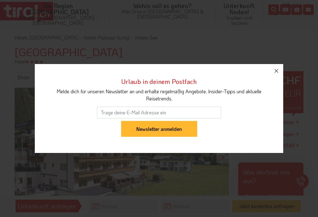
click at [280, 73] on button "button" at bounding box center [277, 71] width 14 height 14
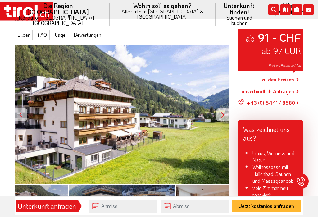
scroll to position [103, 0]
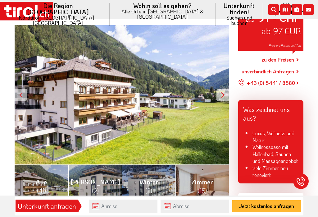
click at [218, 92] on div at bounding box center [222, 95] width 12 height 12
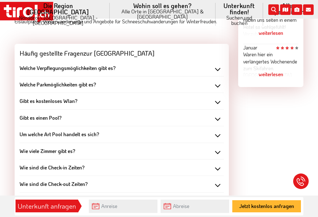
scroll to position [567, 0]
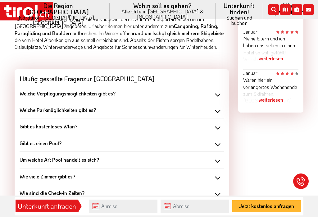
click at [204, 90] on div "Welche Verpflegungsmöglichkeiten gibt es?" at bounding box center [122, 93] width 204 height 7
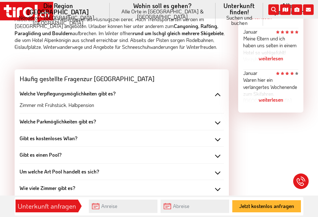
click at [192, 118] on div "Welche Parkmöglichkeiten gibt es?" at bounding box center [122, 121] width 204 height 7
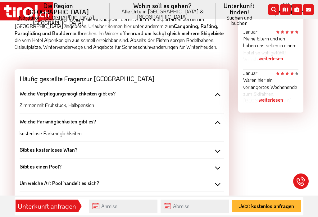
click at [155, 146] on div "Gibt es kostenloses Wlan?" at bounding box center [122, 149] width 204 height 7
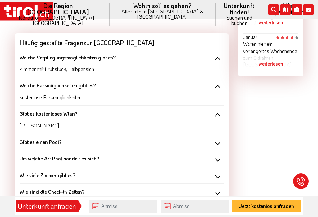
scroll to position [609, 0]
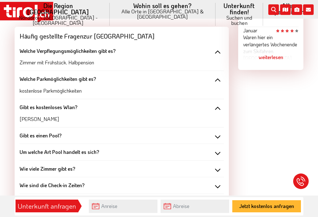
click at [163, 132] on div "Gibt es einen Pool?" at bounding box center [122, 135] width 204 height 7
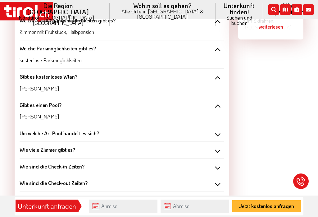
scroll to position [641, 0]
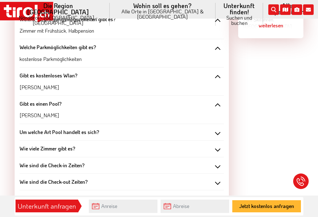
click at [184, 129] on div "Um welche Art Pool handelt es sich?" at bounding box center [122, 132] width 204 height 7
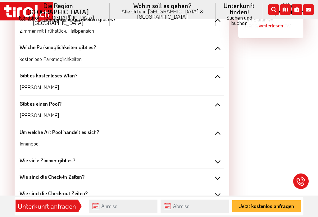
click at [192, 157] on div "Wie viele Zimmer gibt es?" at bounding box center [122, 160] width 204 height 7
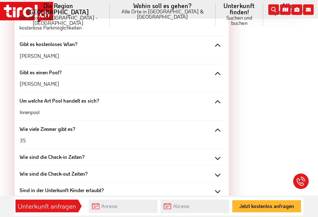
scroll to position [681, 0]
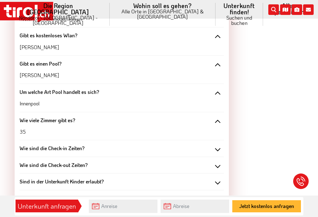
click at [192, 145] on div "Wie sind die Check-in Zeiten?" at bounding box center [122, 148] width 204 height 7
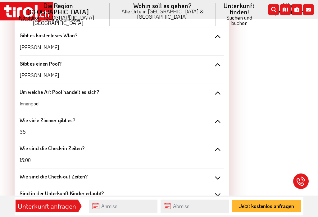
click at [192, 173] on div "Wie sind die Check-out Zeiten?" at bounding box center [122, 176] width 204 height 7
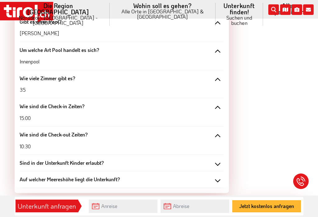
scroll to position [724, 0]
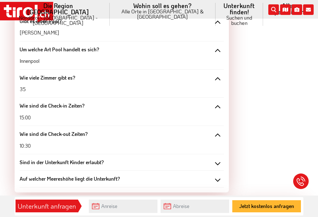
click at [197, 159] on div "Sind in der Unterkunft Kinder erlaubt?" at bounding box center [122, 162] width 204 height 7
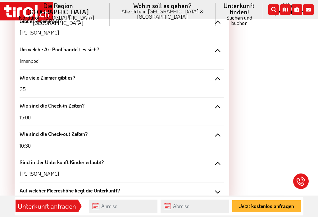
click at [190, 187] on div "Auf welcher Meereshöhe liegt die Unterkunft?" at bounding box center [122, 190] width 204 height 7
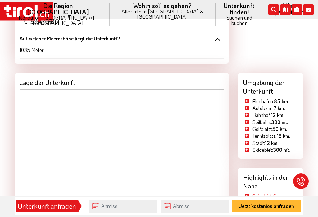
scroll to position [873, 0]
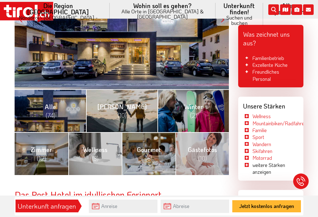
scroll to position [179, 0]
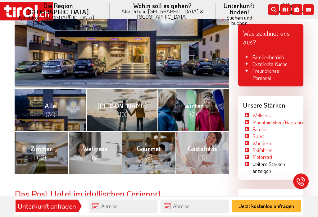
click at [130, 103] on span "[PERSON_NAME] (10)" at bounding box center [122, 110] width 50 height 17
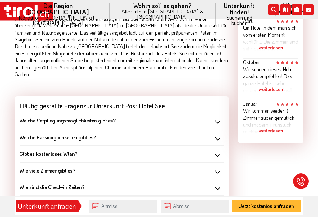
scroll to position [520, 0]
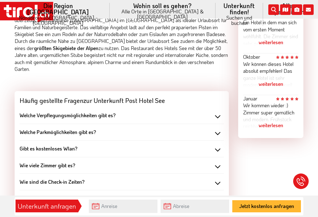
click at [202, 112] on div "Welche Verpflegungsmöglichkeiten gibt es?" at bounding box center [122, 115] width 204 height 7
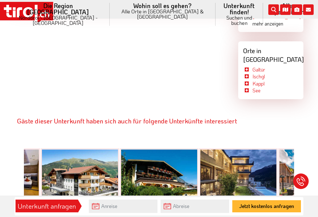
scroll to position [982, 0]
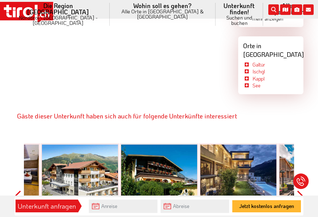
click at [302, 142] on button "Next" at bounding box center [300, 196] width 6 height 140
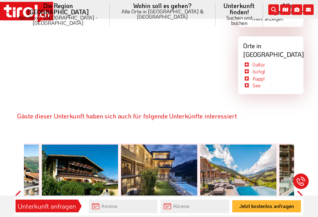
click at [302, 146] on button "Next" at bounding box center [300, 196] width 6 height 140
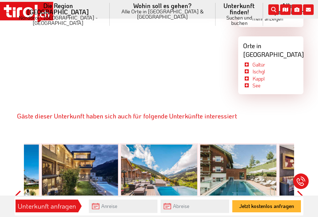
click at [303, 140] on button "Next" at bounding box center [300, 196] width 6 height 140
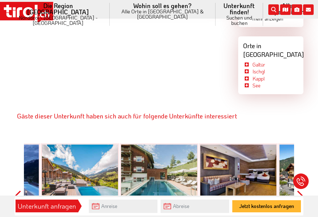
click at [301, 143] on button "Next" at bounding box center [300, 196] width 6 height 140
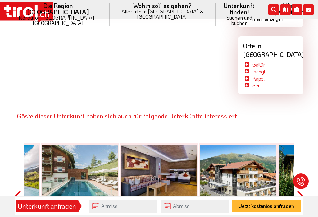
click at [302, 137] on button "Next" at bounding box center [300, 196] width 6 height 140
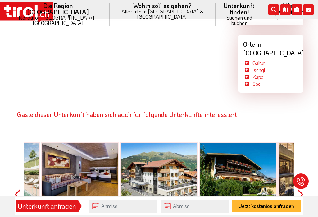
scroll to position [987, 0]
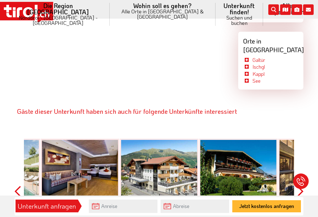
click at [297, 137] on button "Next" at bounding box center [300, 191] width 6 height 140
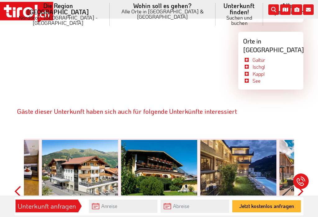
click at [303, 135] on button "Next" at bounding box center [300, 191] width 6 height 140
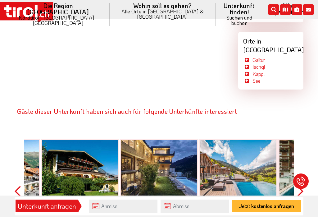
click at [301, 139] on button "Next" at bounding box center [300, 191] width 6 height 140
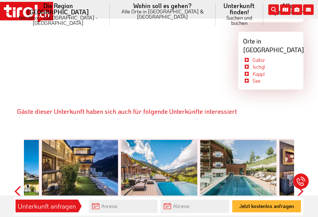
click at [299, 136] on button "Next" at bounding box center [300, 191] width 6 height 140
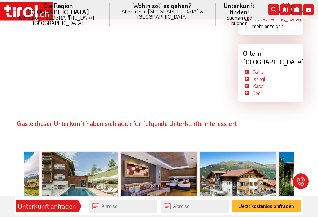
scroll to position [973, 0]
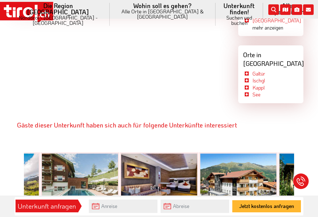
click at [302, 152] on button "Next" at bounding box center [300, 205] width 6 height 140
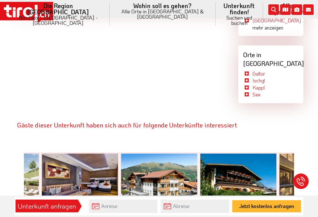
click at [302, 148] on button "Next" at bounding box center [300, 205] width 6 height 140
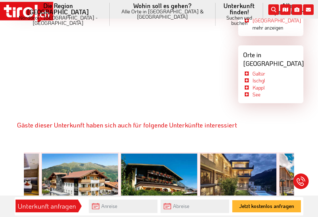
click at [303, 144] on button "Next" at bounding box center [300, 205] width 6 height 140
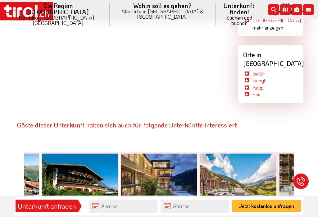
click at [257, 153] on div at bounding box center [238, 181] width 76 height 57
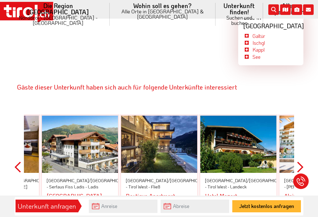
scroll to position [1039, 0]
